Goal: Transaction & Acquisition: Subscribe to service/newsletter

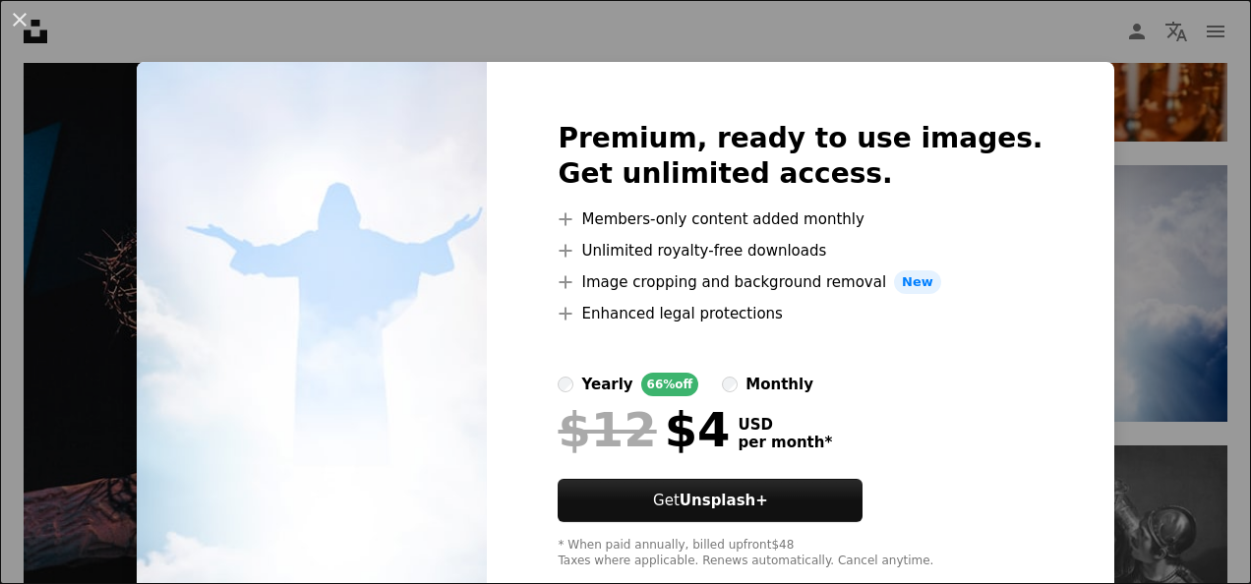
scroll to position [47, 0]
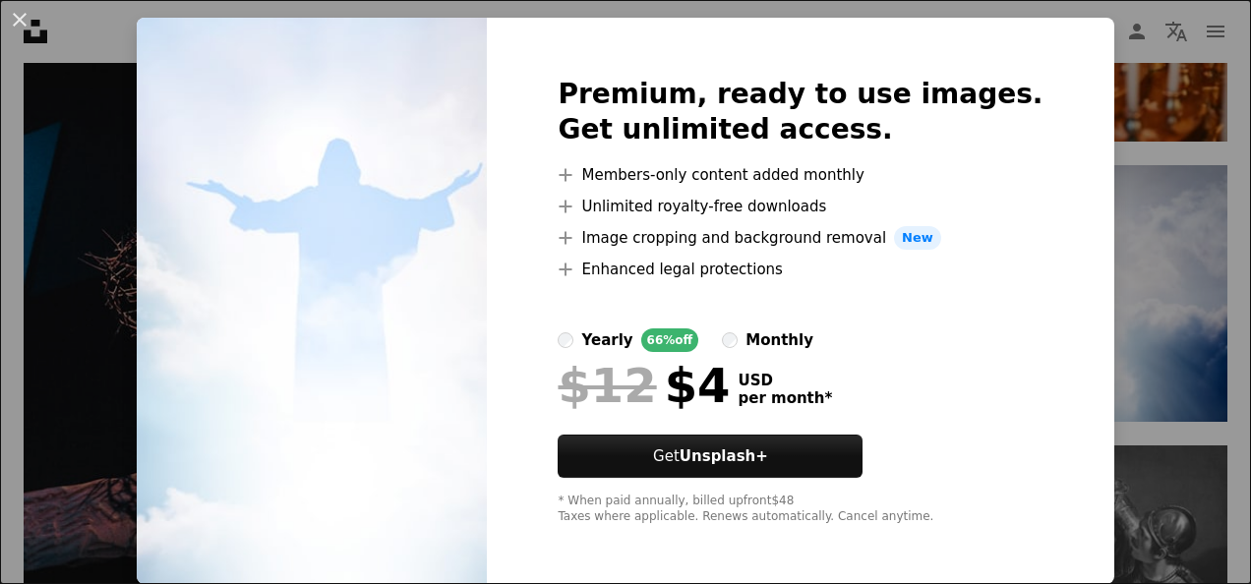
click at [1093, 254] on div "An X shape Premium, ready to use images. Get unlimited access. A plus sign Memb…" at bounding box center [625, 292] width 1251 height 584
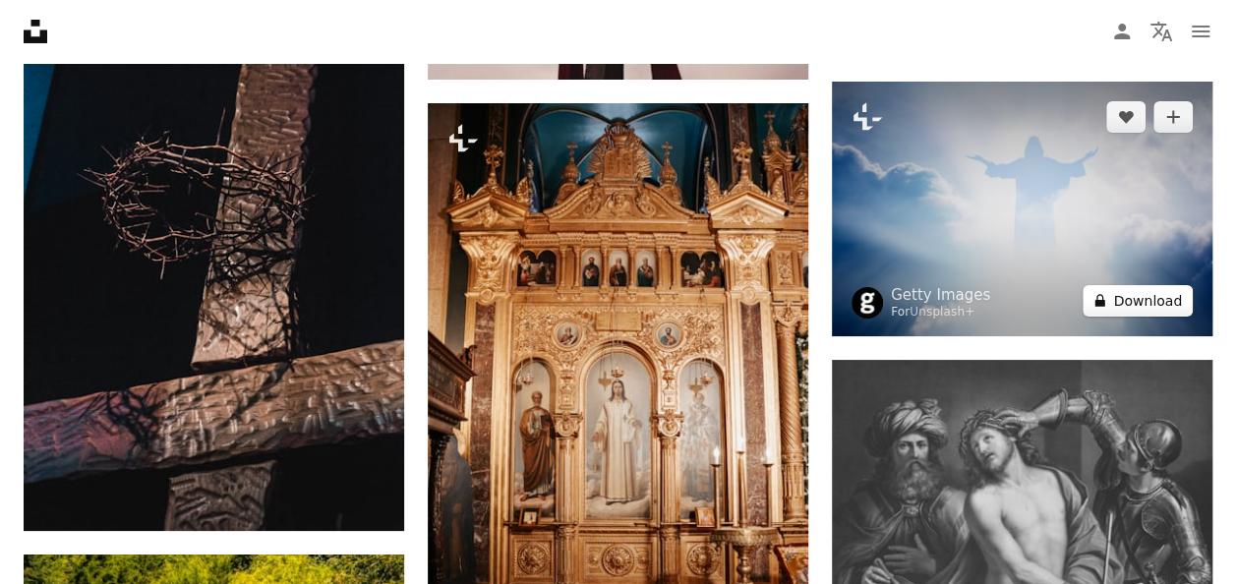
click at [1156, 302] on button "A lock Download" at bounding box center [1138, 300] width 110 height 31
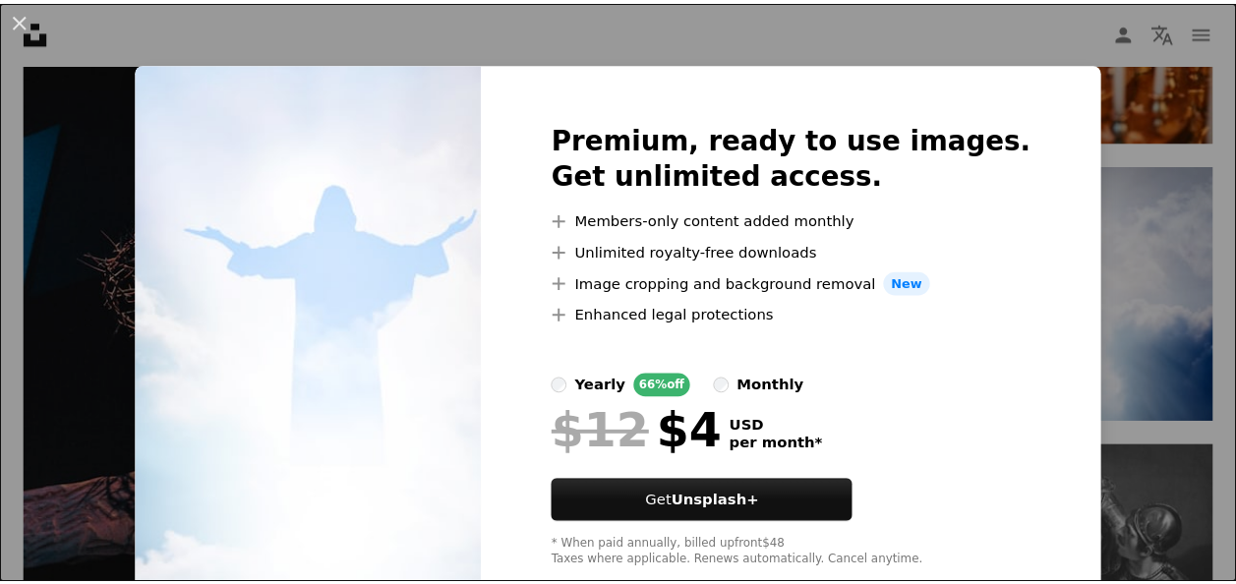
scroll to position [47, 0]
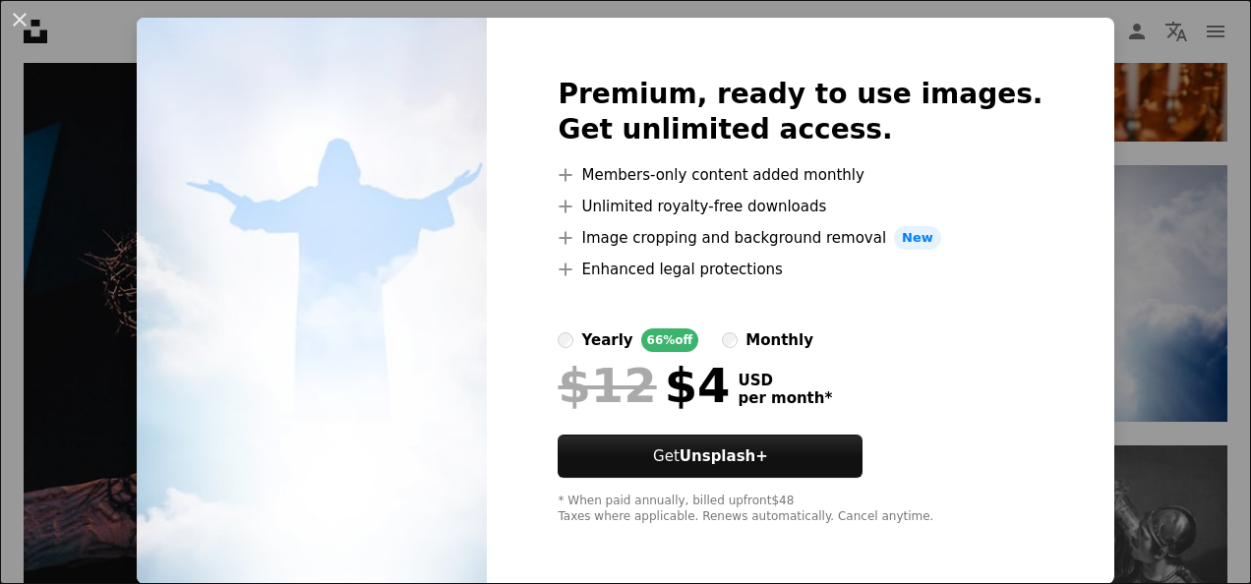
click at [943, 309] on div at bounding box center [800, 304] width 485 height 47
click at [753, 339] on label "monthly" at bounding box center [767, 340] width 91 height 24
click at [1167, 259] on div "An X shape Premium, ready to use images. Get unlimited access. A plus sign Memb…" at bounding box center [625, 292] width 1251 height 584
